Goal: Transaction & Acquisition: Purchase product/service

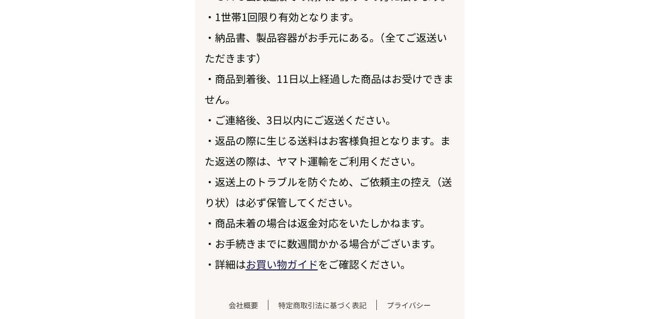
scroll to position [11443, 0]
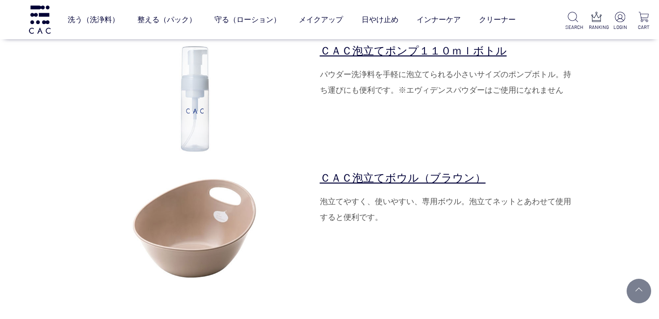
scroll to position [3251, 0]
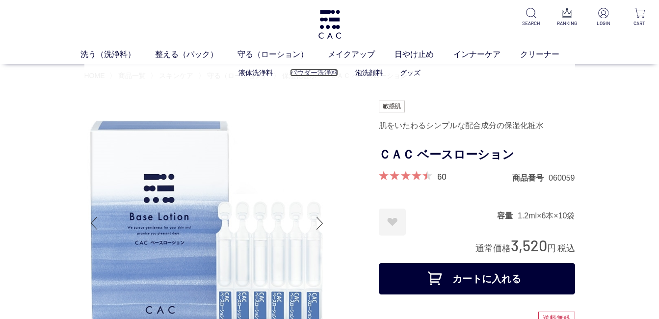
click at [305, 72] on link "パウダー洗浄料" at bounding box center [314, 73] width 48 height 8
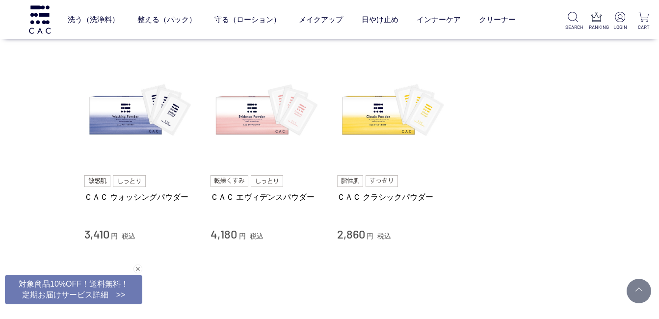
scroll to position [98, 0]
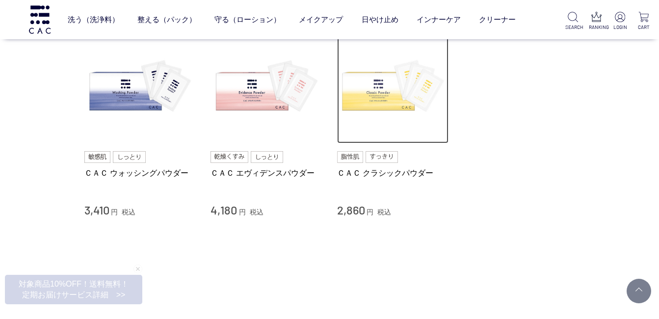
click at [398, 86] on img at bounding box center [393, 88] width 112 height 112
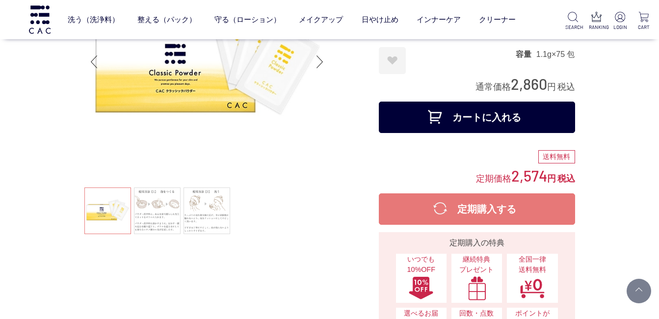
scroll to position [98, 0]
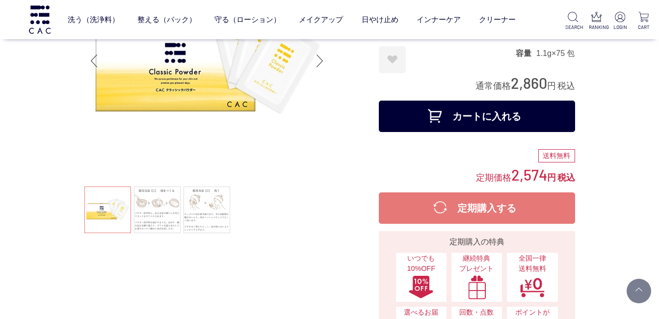
click at [468, 120] on button "カートに入れる" at bounding box center [477, 116] width 196 height 31
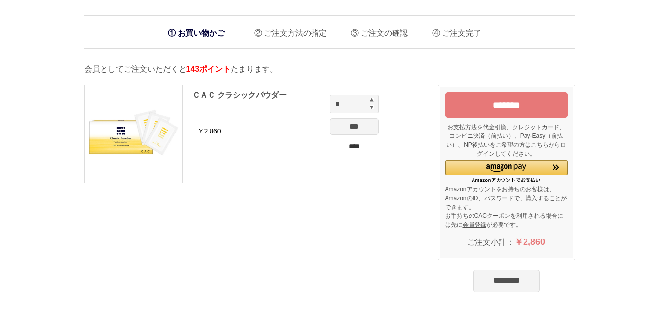
click at [372, 101] on img at bounding box center [372, 100] width 4 height 4
type input "*"
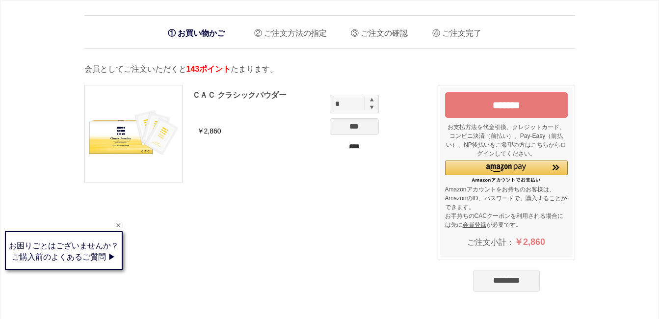
click at [511, 284] on input "********" at bounding box center [506, 281] width 67 height 22
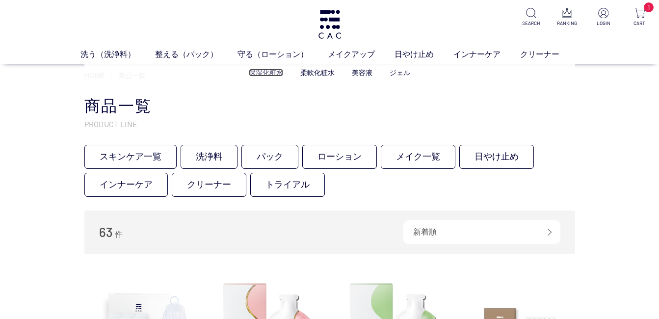
click at [274, 73] on link "保湿化粧水" at bounding box center [266, 73] width 34 height 8
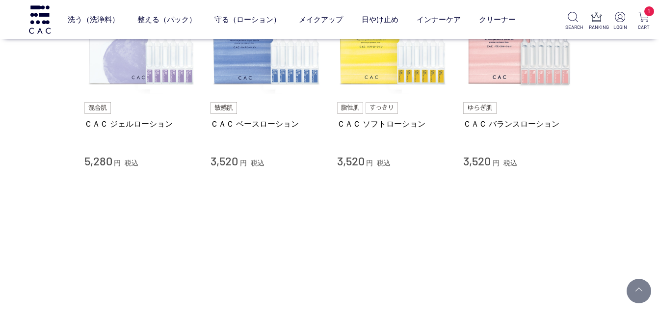
scroll to position [98, 0]
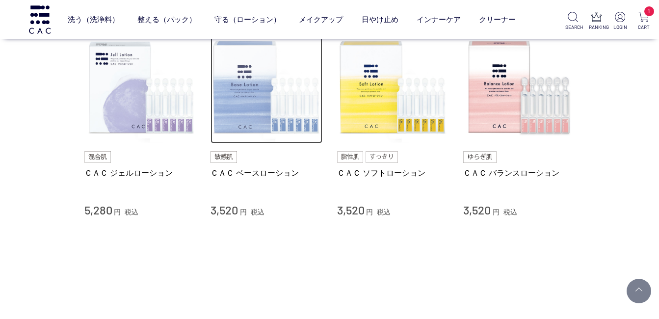
click at [270, 87] on img at bounding box center [266, 88] width 112 height 112
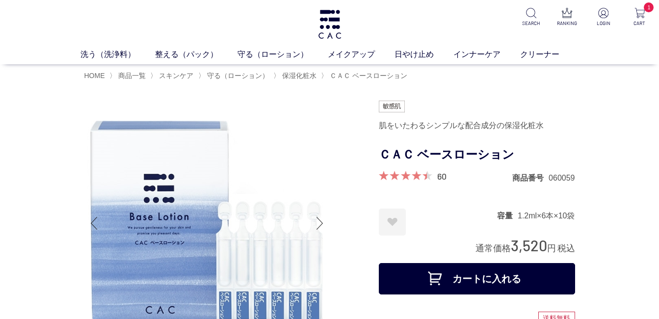
click at [505, 287] on button "カートに入れる" at bounding box center [477, 278] width 196 height 31
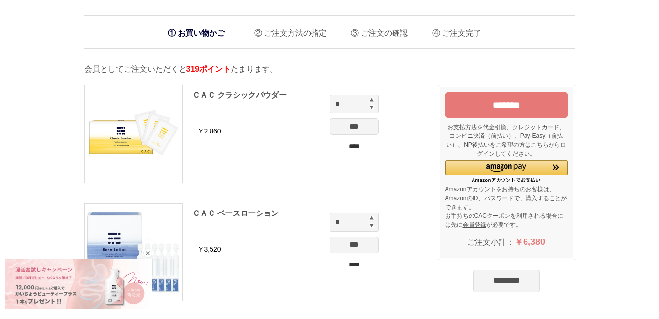
scroll to position [49, 0]
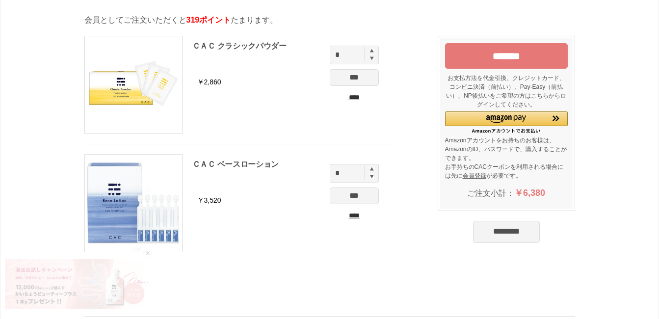
click at [372, 170] on img at bounding box center [372, 169] width 4 height 4
type input "*"
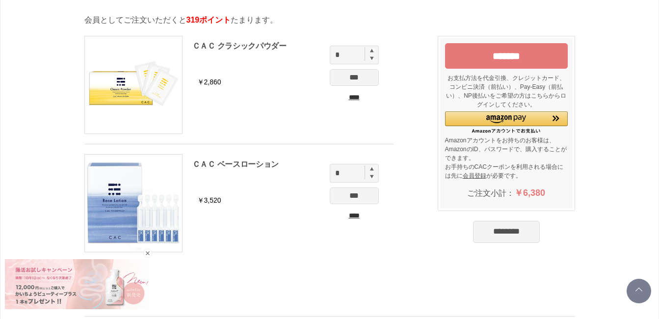
click at [364, 214] on input "****" at bounding box center [354, 215] width 49 height 10
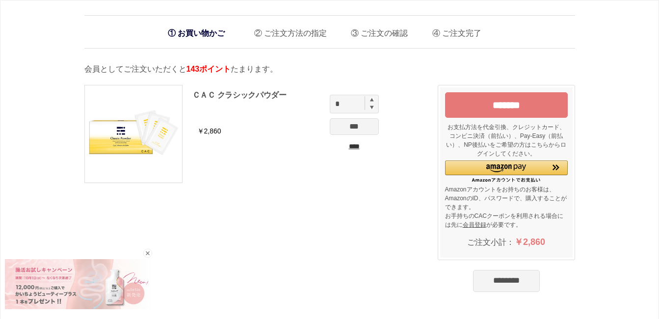
click at [362, 148] on input "****" at bounding box center [354, 146] width 49 height 10
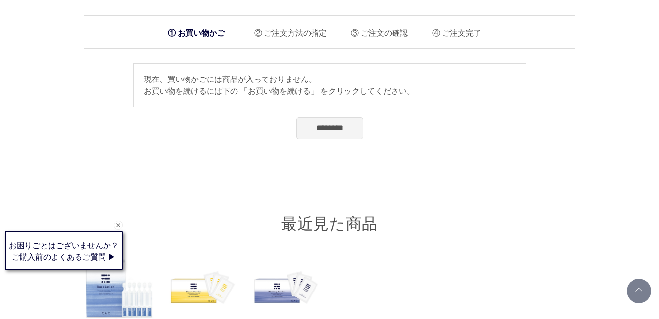
click at [337, 129] on input "********" at bounding box center [329, 128] width 67 height 22
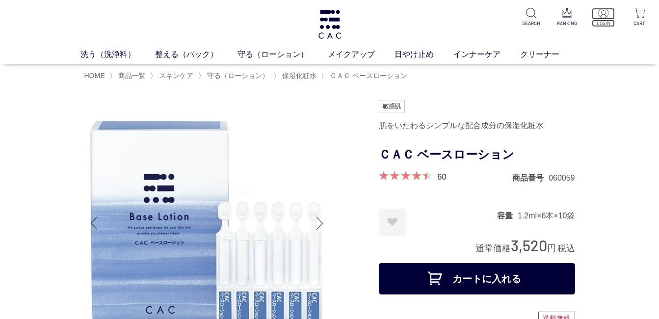
click at [605, 20] on p "LOGIN" at bounding box center [603, 23] width 23 height 7
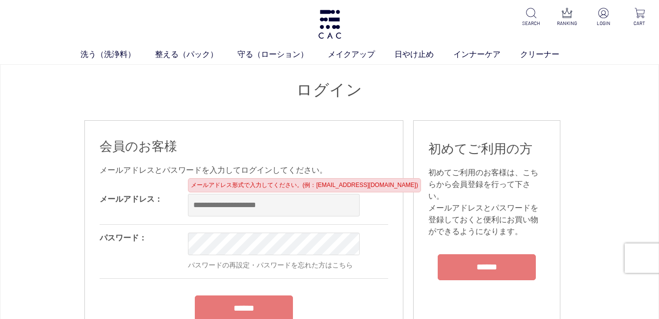
type input "**********"
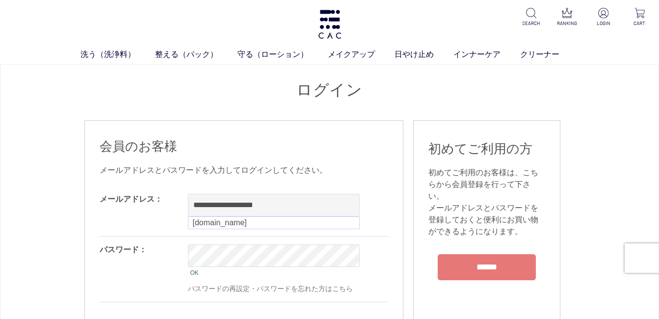
click at [260, 312] on form "**********" at bounding box center [244, 274] width 289 height 176
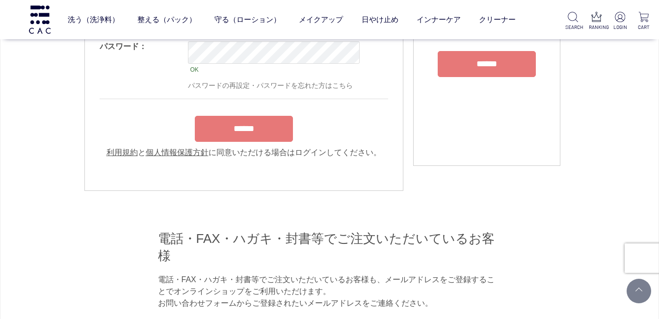
scroll to position [147, 0]
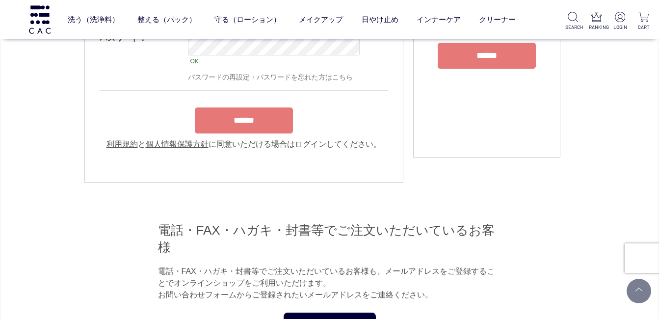
click at [249, 126] on input "******" at bounding box center [244, 120] width 98 height 26
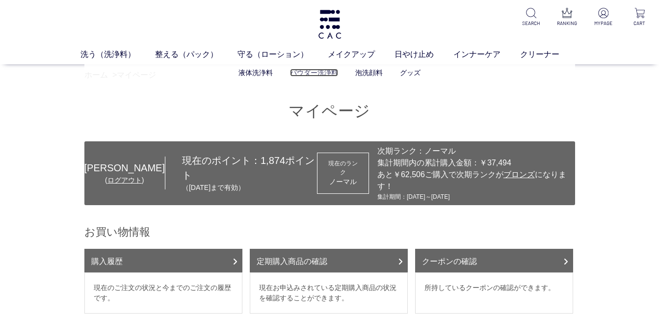
click at [304, 70] on link "パウダー洗浄料" at bounding box center [314, 73] width 48 height 8
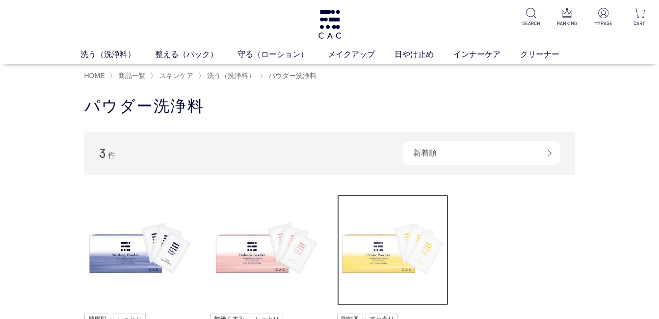
click at [382, 247] on img at bounding box center [393, 250] width 112 height 112
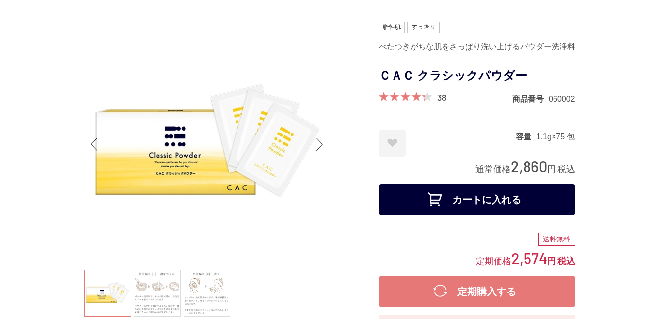
scroll to position [98, 0]
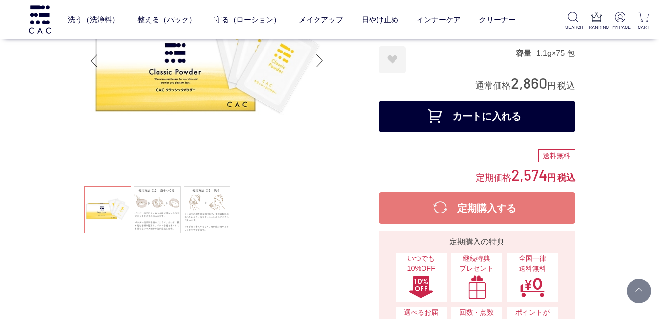
click at [472, 120] on button "カートに入れる" at bounding box center [477, 116] width 196 height 31
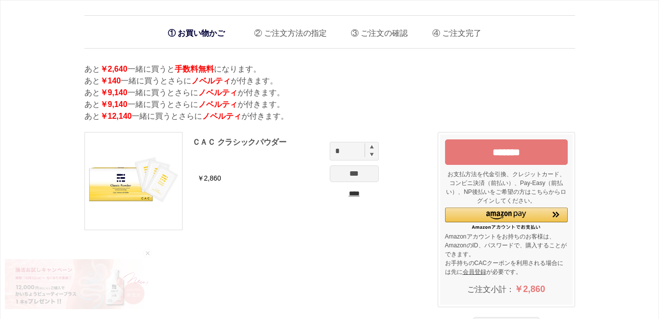
click at [371, 146] on img at bounding box center [372, 147] width 4 height 4
type input "*"
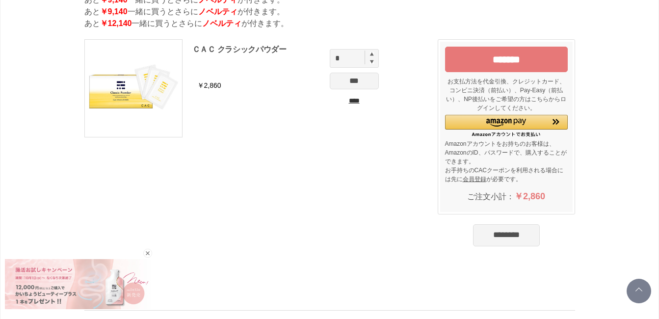
scroll to position [98, 0]
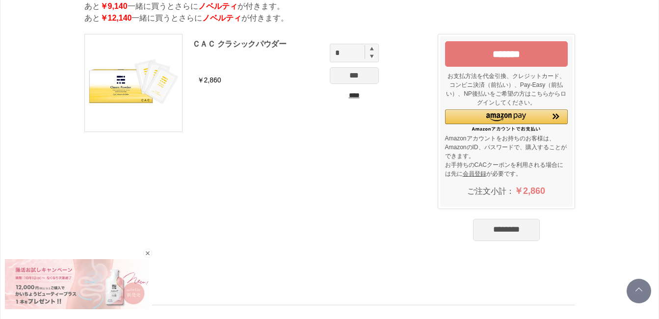
click at [520, 229] on input "********" at bounding box center [506, 230] width 67 height 22
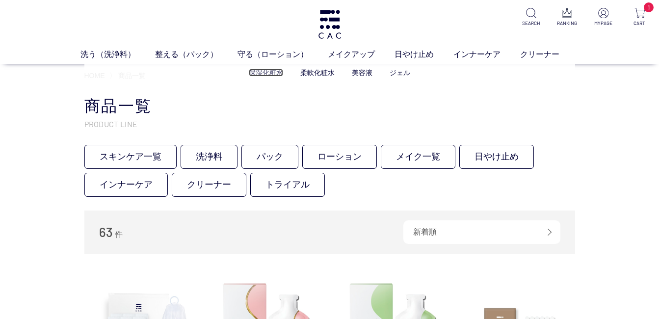
click at [273, 74] on link "保湿化粧水" at bounding box center [266, 73] width 34 height 8
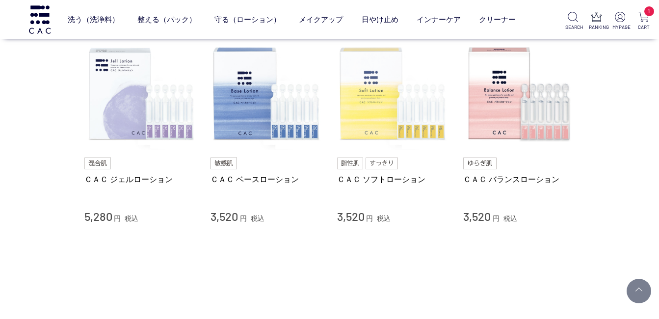
scroll to position [98, 0]
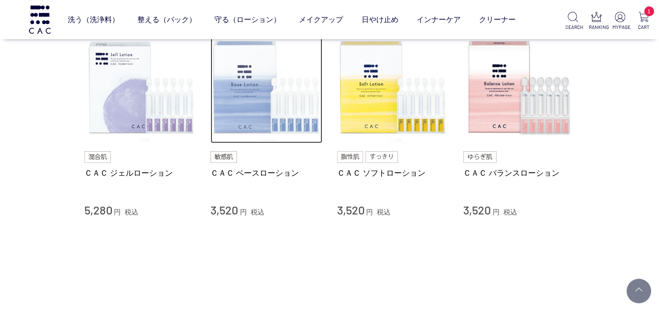
click at [224, 110] on img at bounding box center [266, 88] width 112 height 112
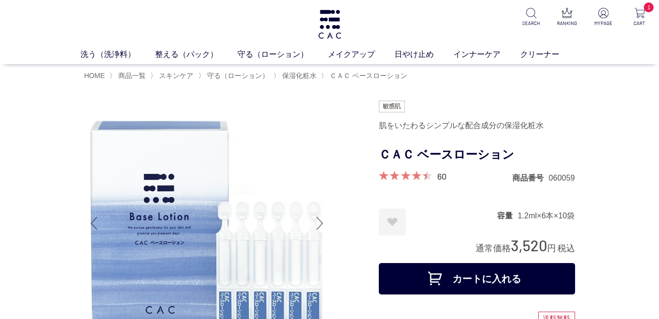
click at [502, 280] on button "カートに入れる" at bounding box center [477, 278] width 196 height 31
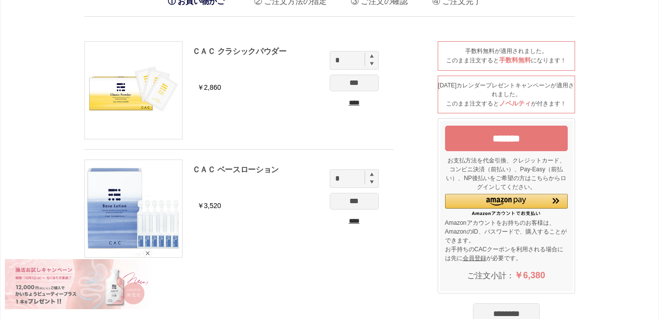
scroll to position [49, 0]
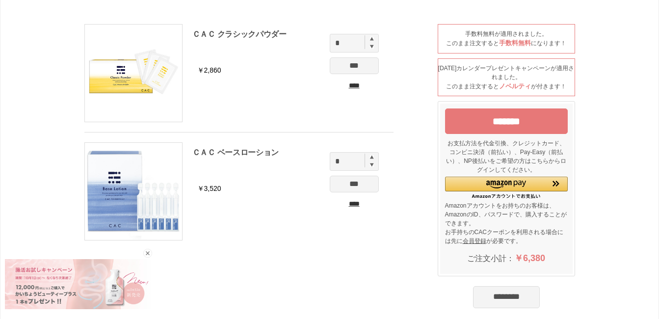
click at [372, 158] on img at bounding box center [372, 157] width 4 height 4
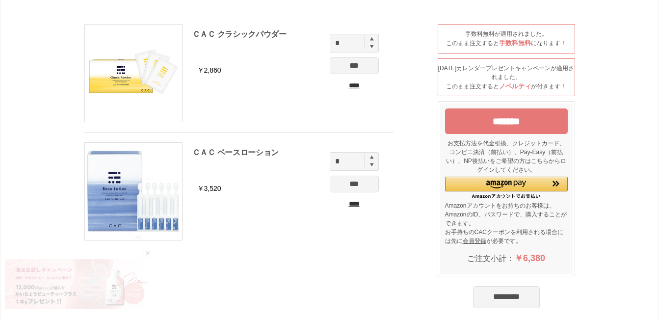
click at [370, 165] on img at bounding box center [372, 164] width 4 height 4
type input "*"
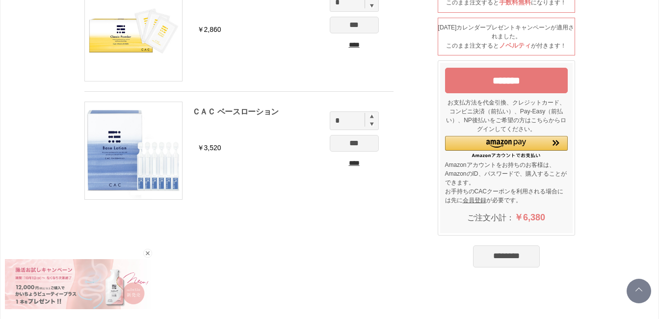
scroll to position [147, 0]
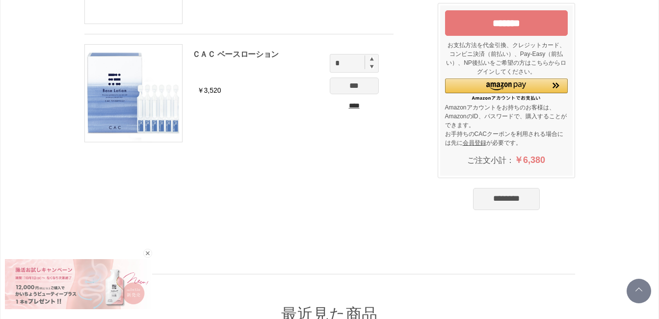
click at [507, 200] on input "********" at bounding box center [506, 199] width 67 height 22
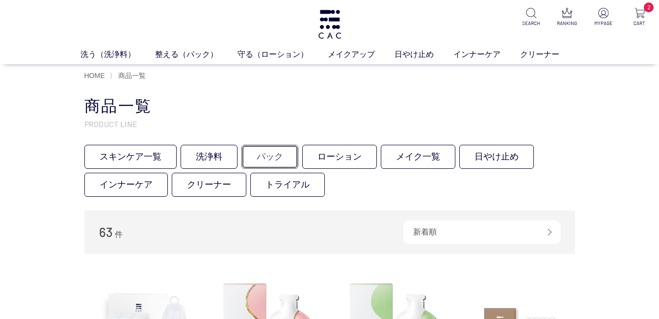
click at [281, 157] on link "パック" at bounding box center [269, 157] width 57 height 24
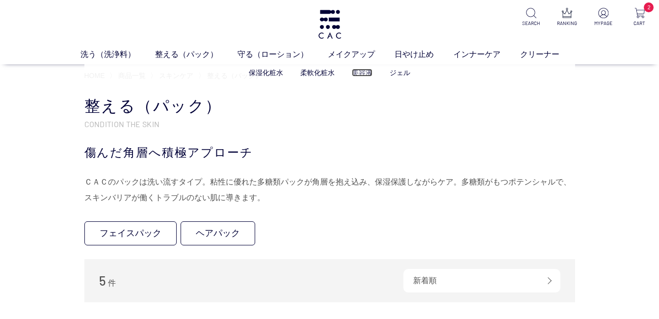
click at [362, 71] on link "美容液" at bounding box center [362, 73] width 21 height 8
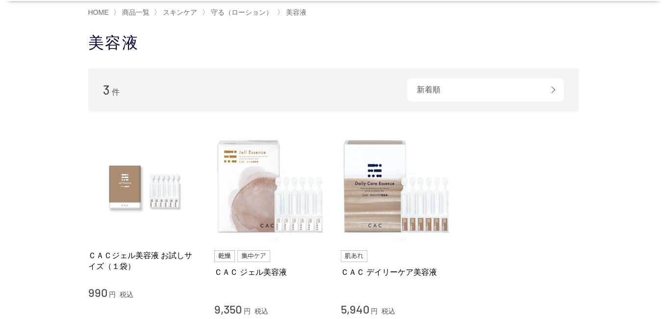
scroll to position [49, 0]
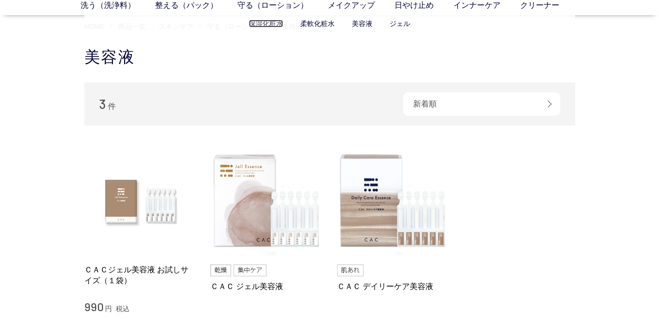
click at [263, 26] on link "保湿化粧水" at bounding box center [266, 24] width 34 height 8
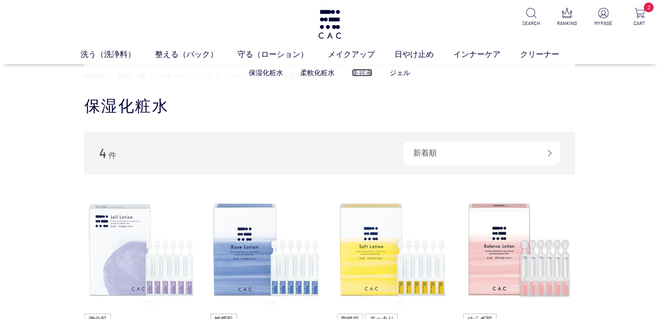
click at [365, 71] on link "美容液" at bounding box center [362, 73] width 21 height 8
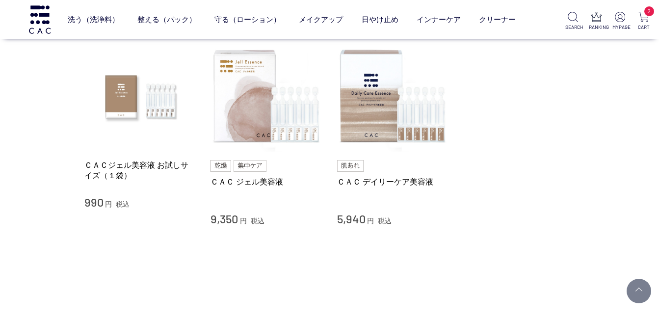
scroll to position [98, 0]
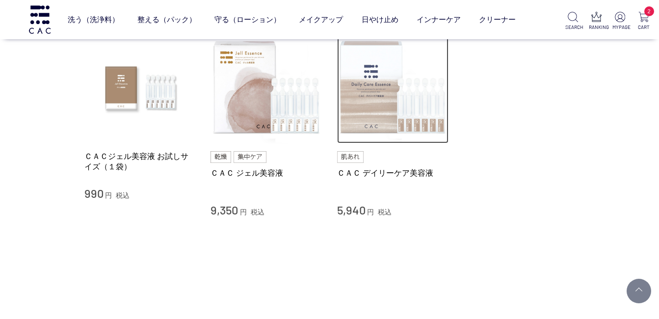
click at [407, 118] on img at bounding box center [393, 88] width 112 height 112
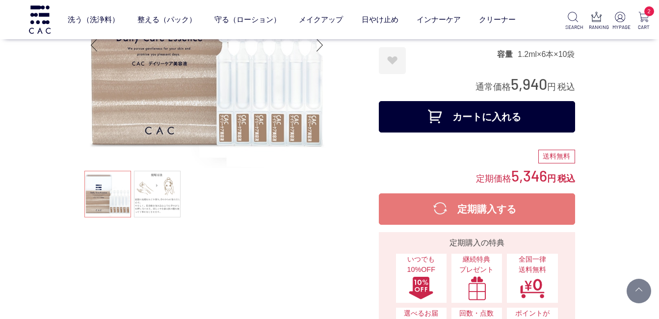
scroll to position [98, 0]
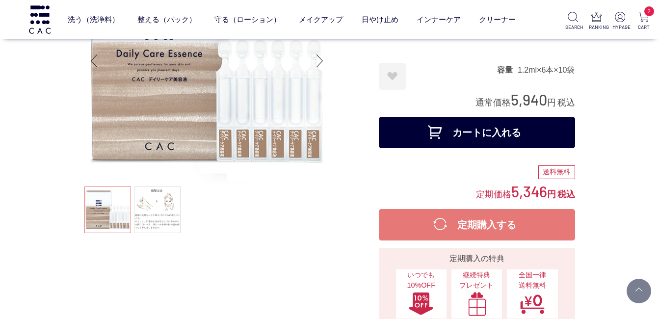
click at [448, 140] on button "カートに入れる" at bounding box center [477, 132] width 196 height 31
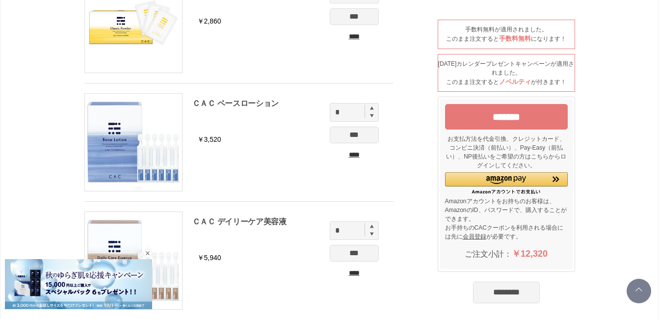
scroll to position [147, 0]
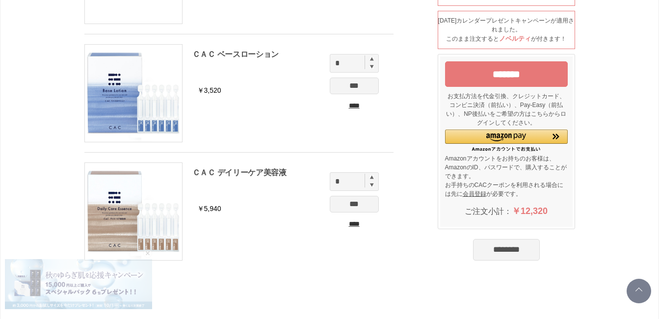
click at [509, 250] on input "********" at bounding box center [506, 250] width 67 height 22
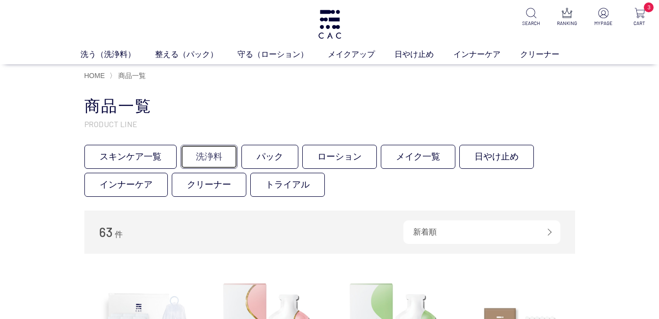
click at [194, 152] on link "洗浄料" at bounding box center [209, 157] width 57 height 24
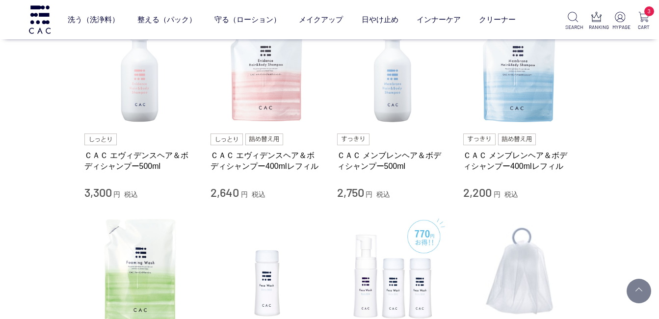
scroll to position [442, 0]
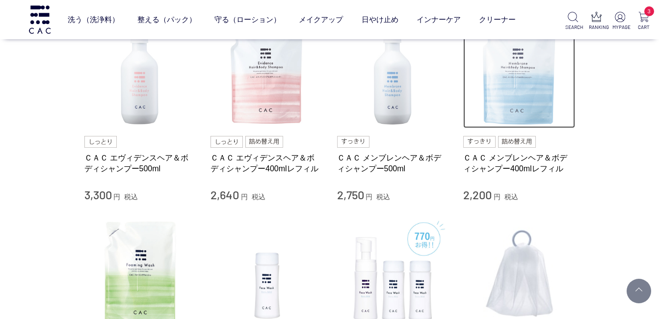
click at [516, 99] on img at bounding box center [519, 73] width 112 height 112
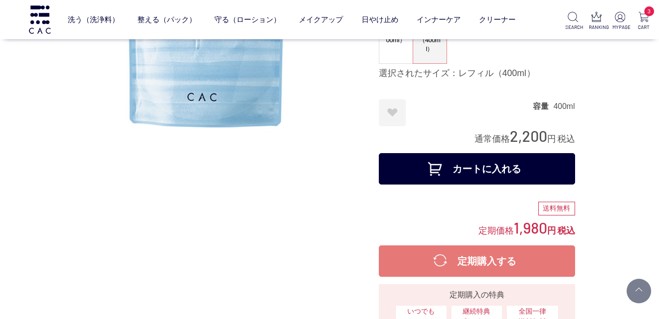
scroll to position [147, 0]
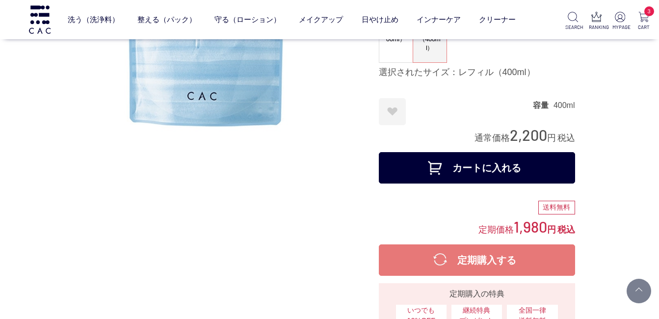
click at [515, 173] on button "カートに入れる" at bounding box center [477, 167] width 196 height 31
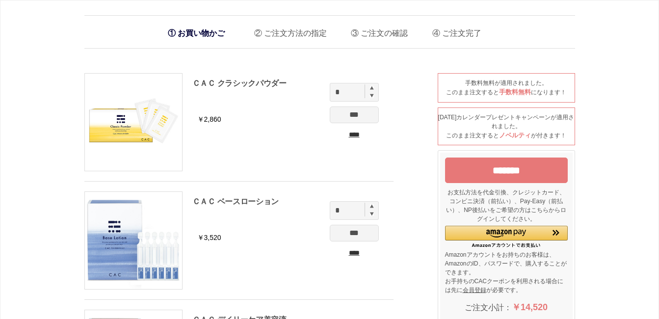
click at [370, 207] on img at bounding box center [372, 206] width 4 height 4
type input "*"
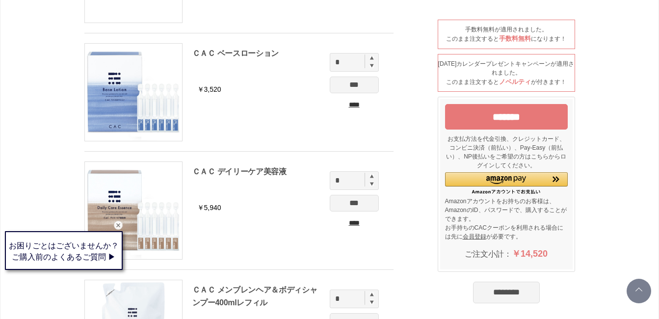
scroll to position [245, 0]
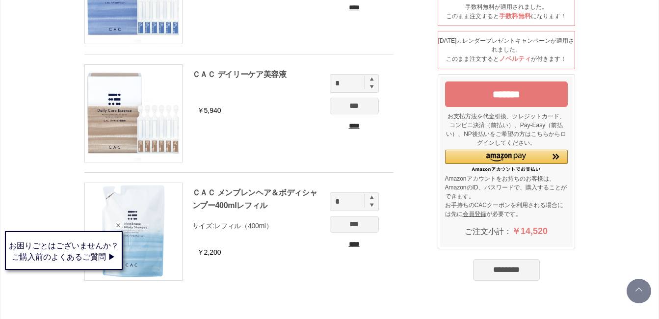
click at [371, 197] on img at bounding box center [372, 197] width 4 height 4
type input "*"
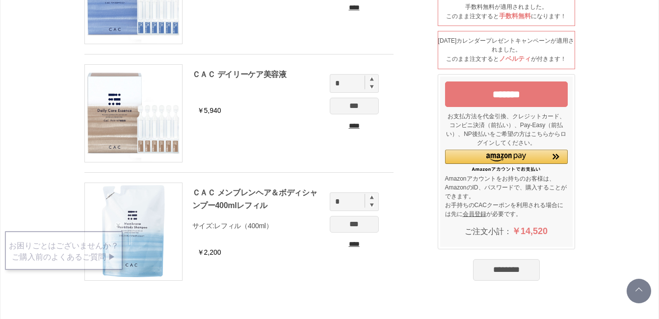
click at [518, 270] on input "********" at bounding box center [506, 270] width 67 height 22
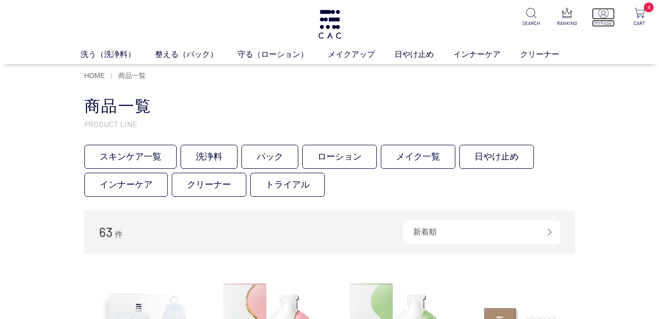
click at [605, 16] on img at bounding box center [603, 13] width 10 height 10
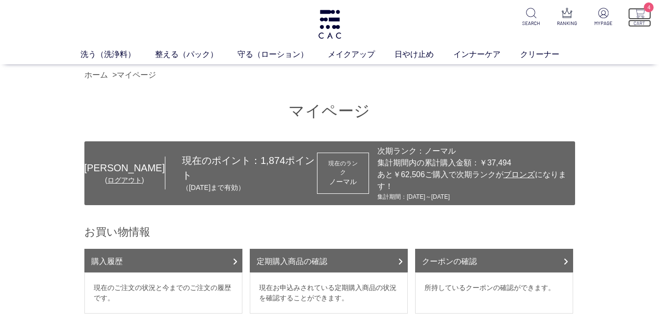
click at [641, 12] on img at bounding box center [639, 13] width 10 height 10
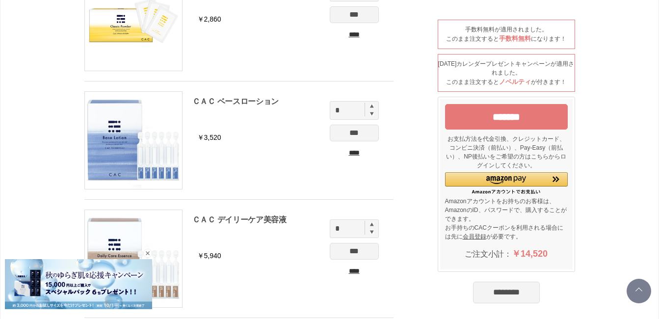
scroll to position [10, 0]
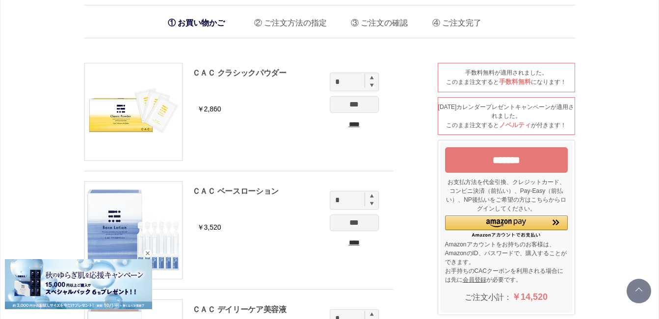
click at [370, 77] on img at bounding box center [372, 78] width 4 height 4
type input "*"
click at [359, 106] on input "***" at bounding box center [354, 104] width 49 height 17
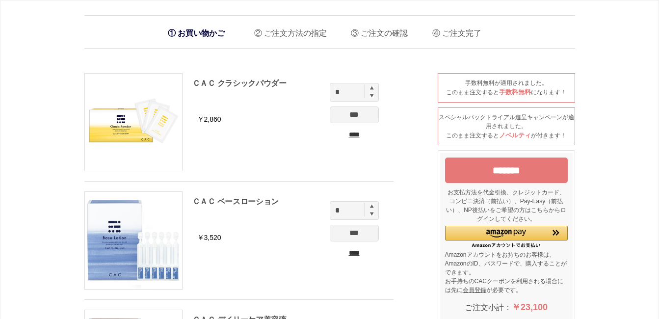
click at [373, 206] on img at bounding box center [372, 206] width 4 height 4
type input "*"
click at [371, 230] on input "***" at bounding box center [354, 233] width 49 height 17
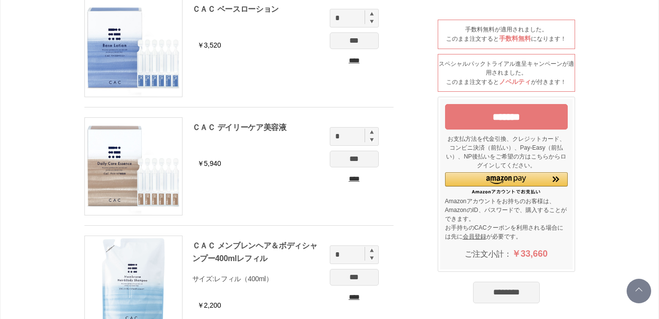
scroll to position [245, 0]
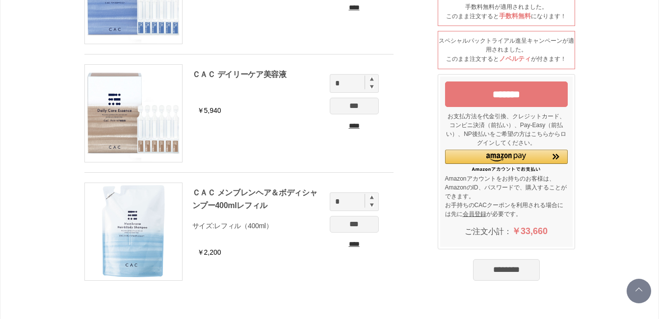
click at [370, 197] on img at bounding box center [372, 197] width 4 height 4
type input "*"
click at [363, 222] on input "***" at bounding box center [354, 224] width 49 height 17
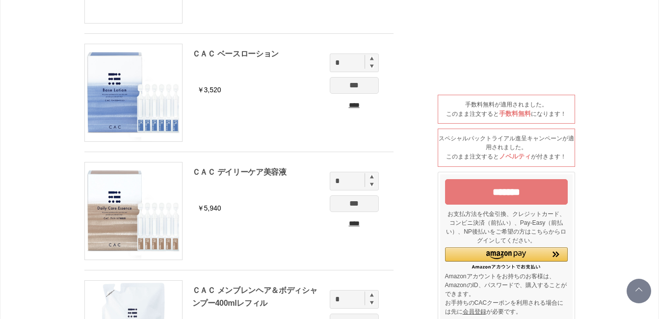
scroll to position [147, 0]
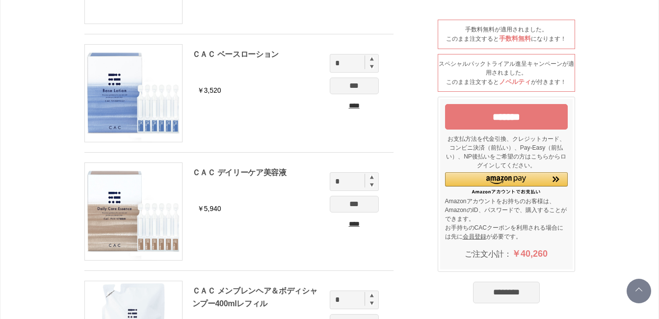
click at [515, 114] on input "*******" at bounding box center [506, 117] width 123 height 26
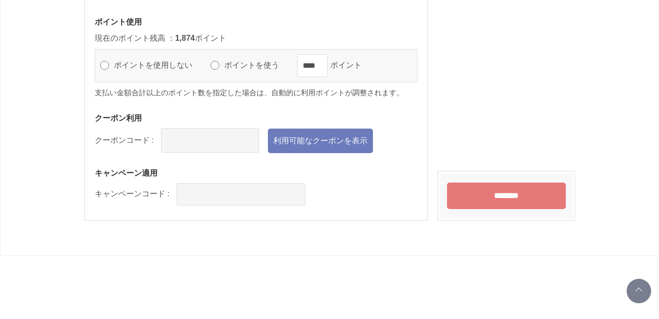
scroll to position [1326, 0]
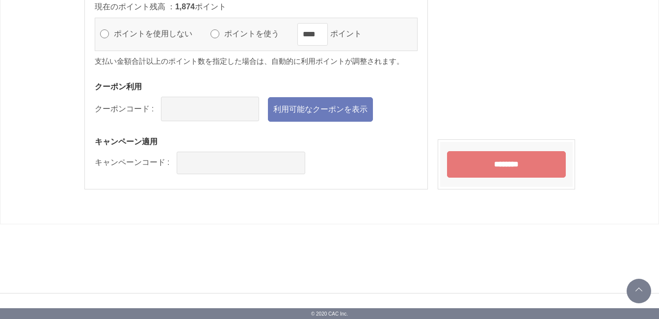
click at [509, 164] on input "********" at bounding box center [506, 164] width 119 height 26
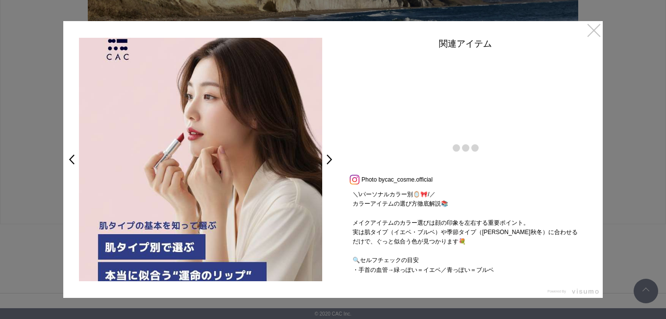
click at [594, 31] on link "×" at bounding box center [594, 30] width 18 height 18
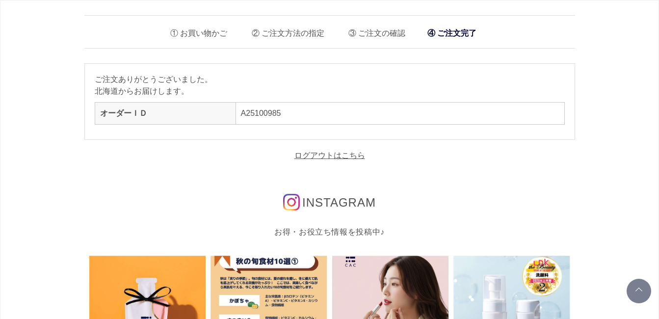
scroll to position [678, 0]
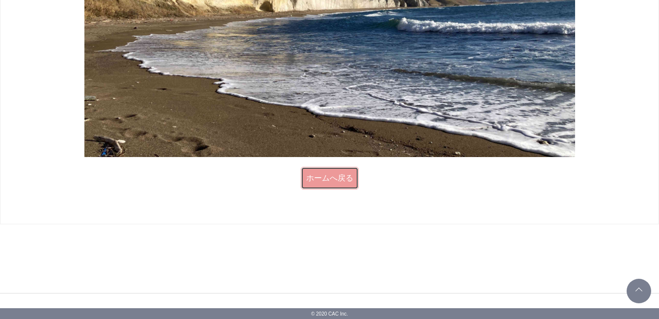
click at [338, 184] on link "ホームへ戻る" at bounding box center [330, 178] width 58 height 23
